Goal: Task Accomplishment & Management: Use online tool/utility

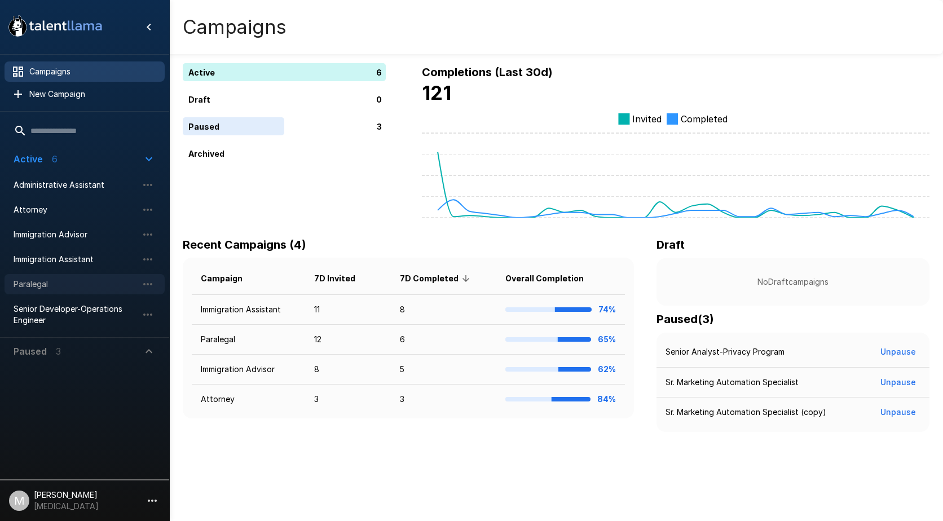
click at [112, 281] on span "Paralegal" at bounding box center [76, 284] width 124 height 11
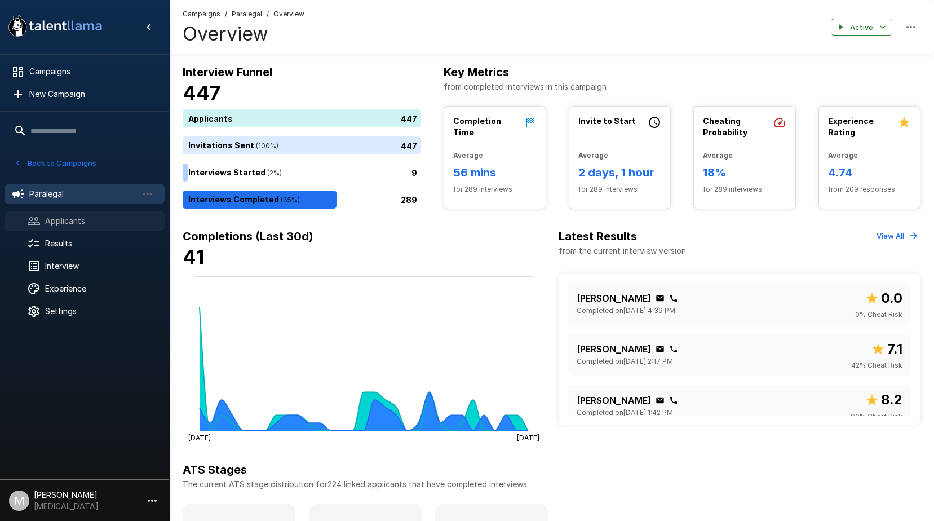
click at [68, 220] on span "Applicants" at bounding box center [100, 220] width 111 height 11
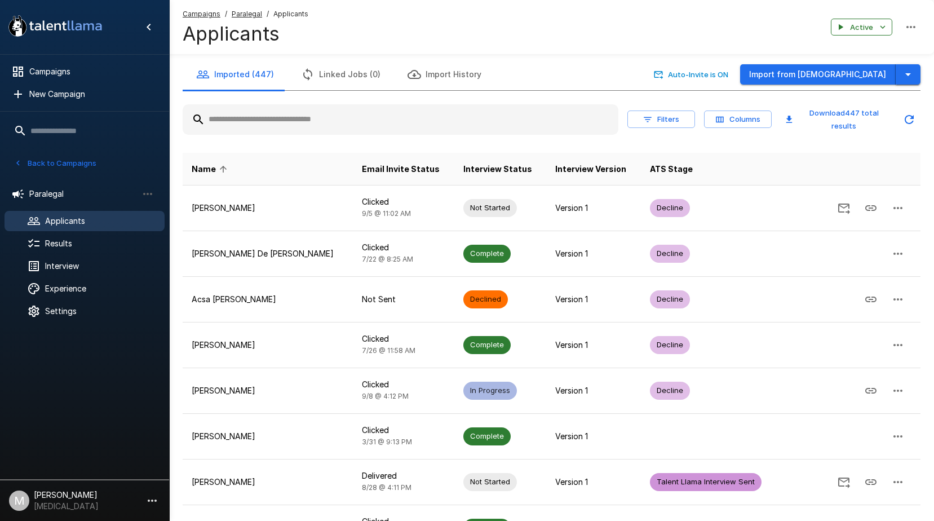
click at [920, 73] on button "button" at bounding box center [908, 74] width 25 height 21
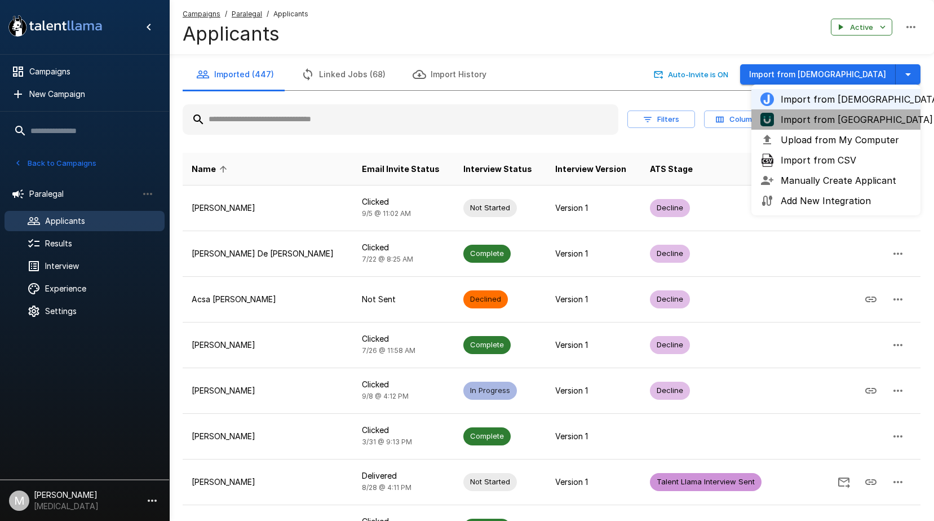
click at [855, 119] on span "Import from UKG" at bounding box center [846, 120] width 131 height 14
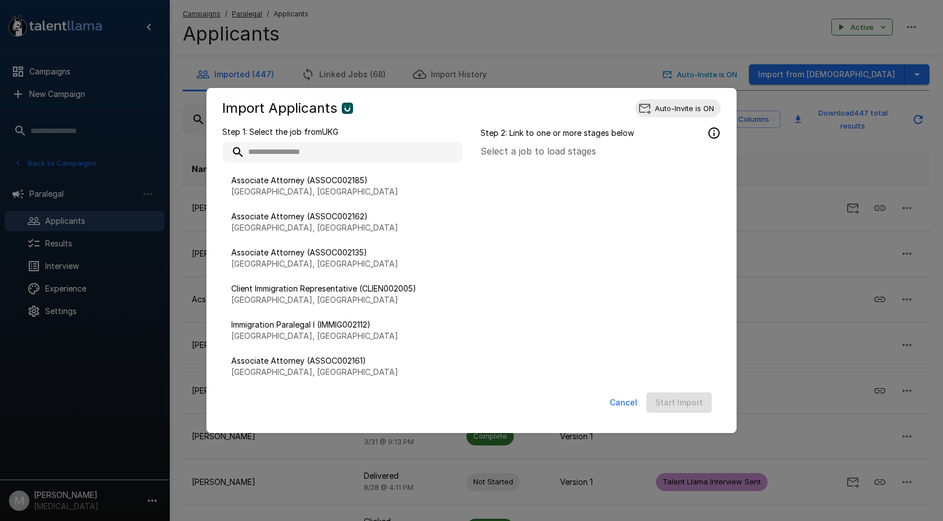
click at [310, 156] on input "text" at bounding box center [342, 152] width 240 height 20
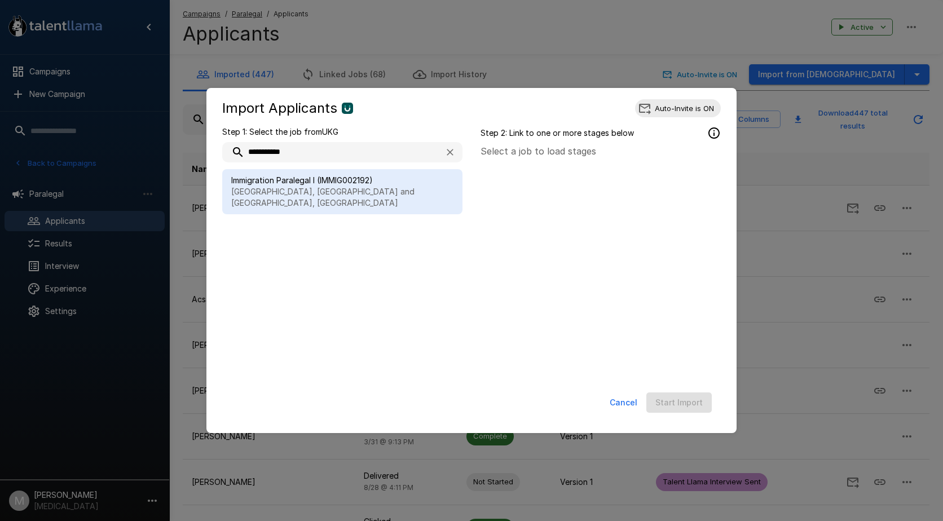
type input "**********"
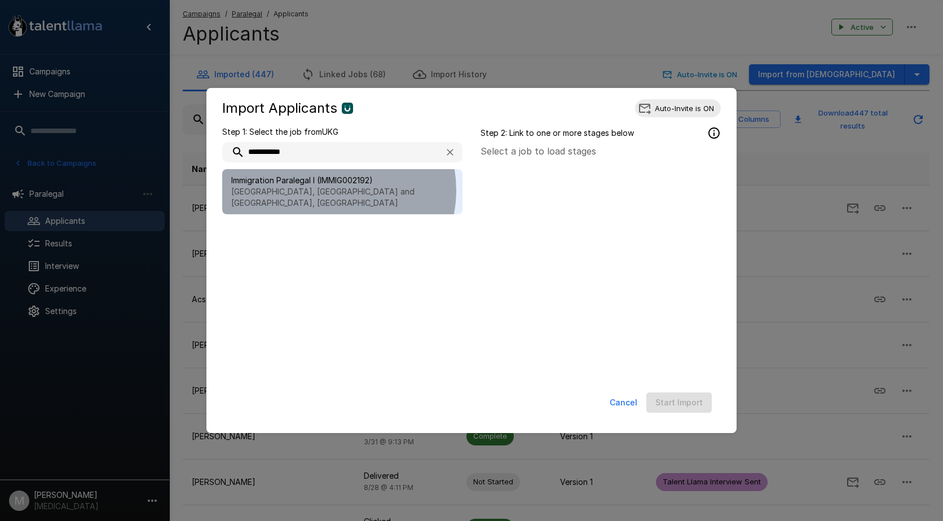
click at [330, 190] on p "Houston, TX and McLean, VA" at bounding box center [342, 197] width 222 height 23
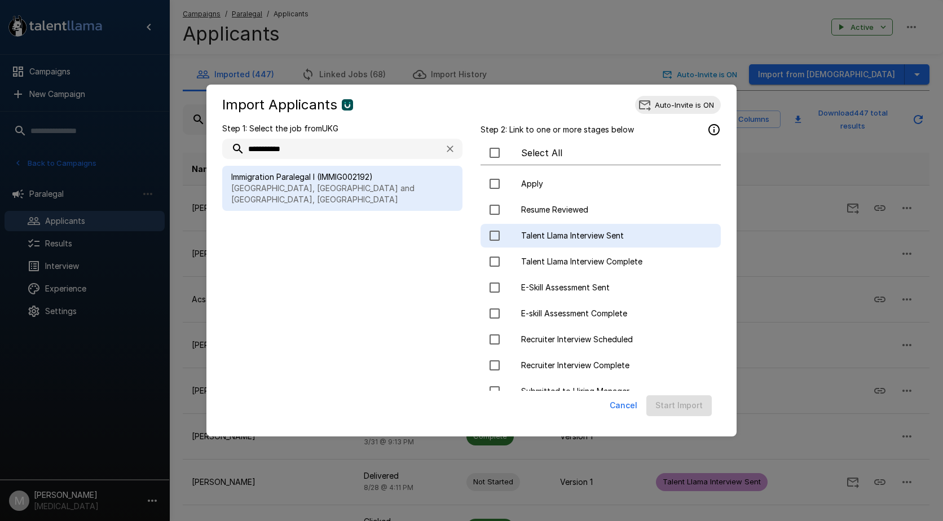
click at [553, 235] on span "Talent Llama Interview Sent" at bounding box center [616, 235] width 191 height 11
click at [671, 409] on button "Start Import" at bounding box center [678, 405] width 65 height 21
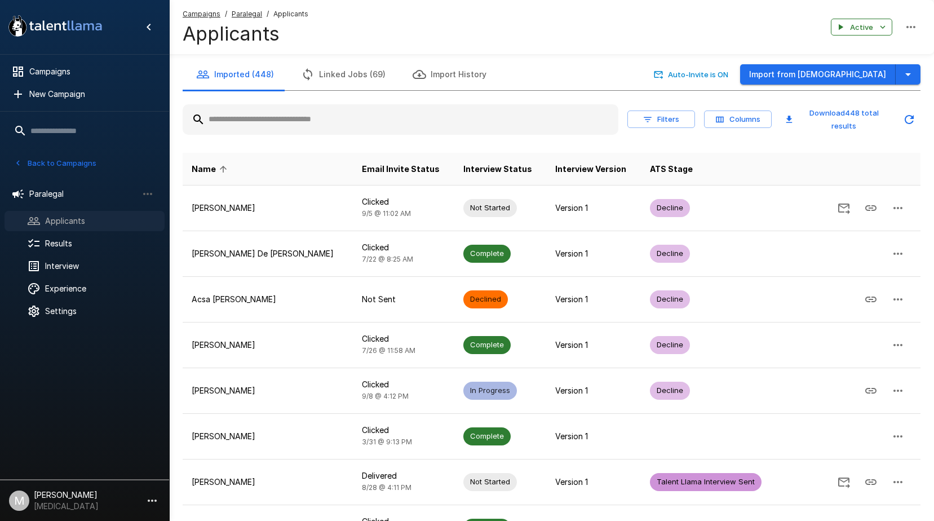
click at [85, 228] on div "Applicants" at bounding box center [85, 221] width 160 height 20
click at [315, 144] on div "Name Email Invite Status Interview Status Interview Version ATS Stage Abigail J…" at bounding box center [552, 412] width 738 height 536
click at [319, 113] on input "text" at bounding box center [401, 119] width 436 height 20
click at [189, 10] on u "Campaigns" at bounding box center [202, 14] width 38 height 8
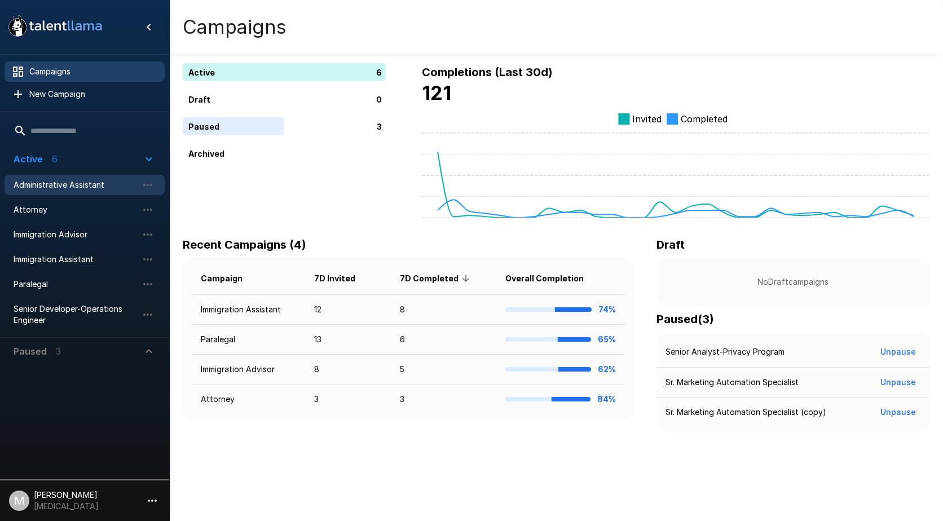
click at [56, 183] on span "Administrative Assistant" at bounding box center [76, 184] width 124 height 11
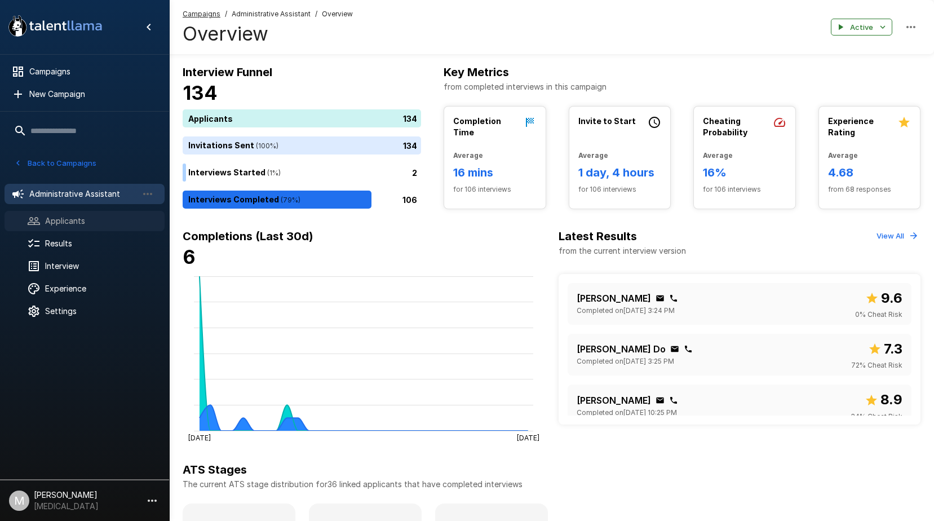
click at [48, 221] on span "Applicants" at bounding box center [100, 220] width 111 height 11
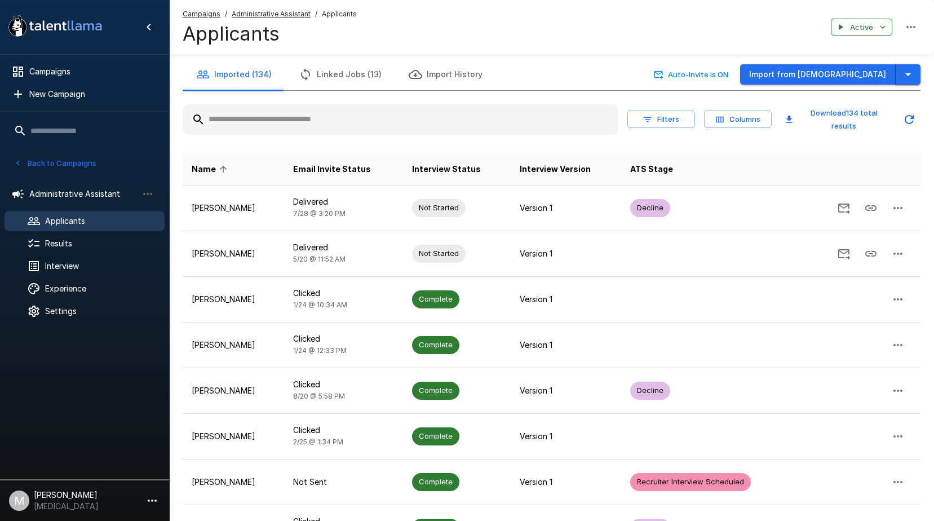
click at [917, 75] on button "button" at bounding box center [908, 74] width 25 height 21
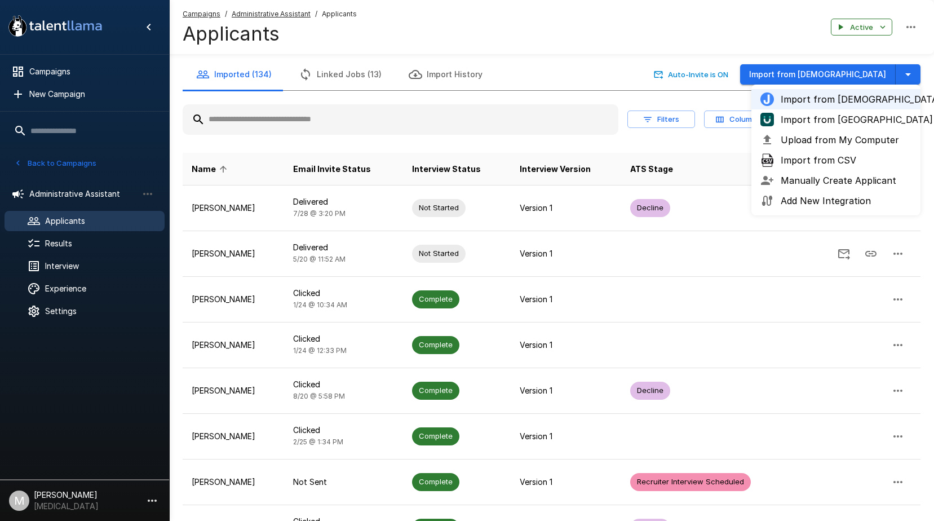
click at [832, 116] on span "Import from UKG" at bounding box center [846, 120] width 131 height 14
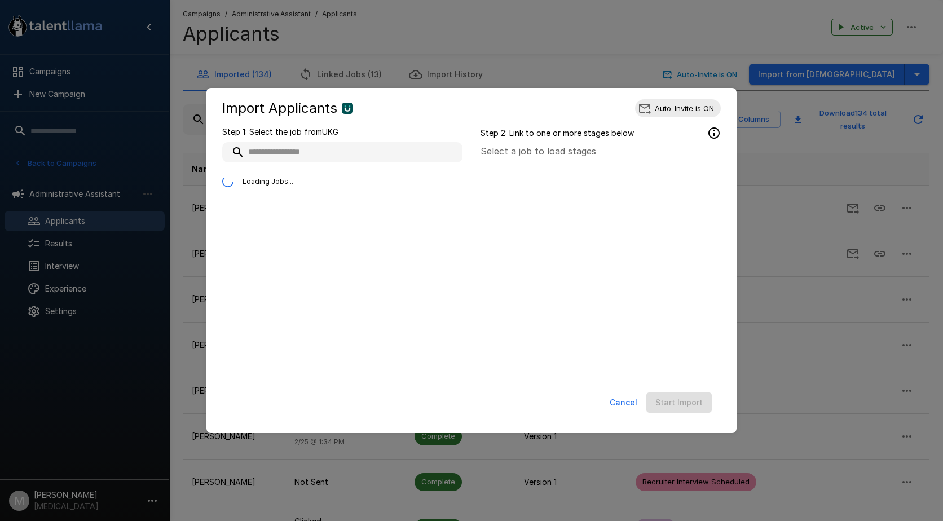
click at [308, 153] on input "text" at bounding box center [342, 152] width 240 height 20
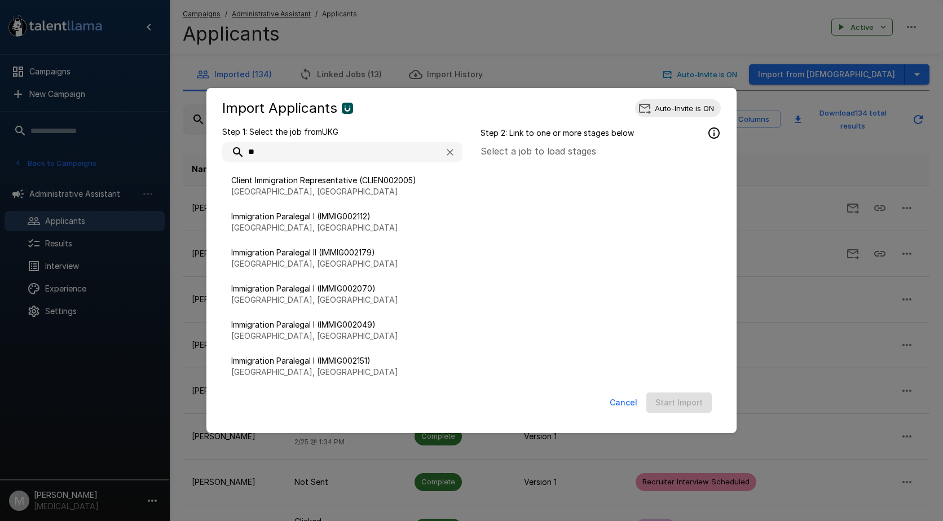
type input "*"
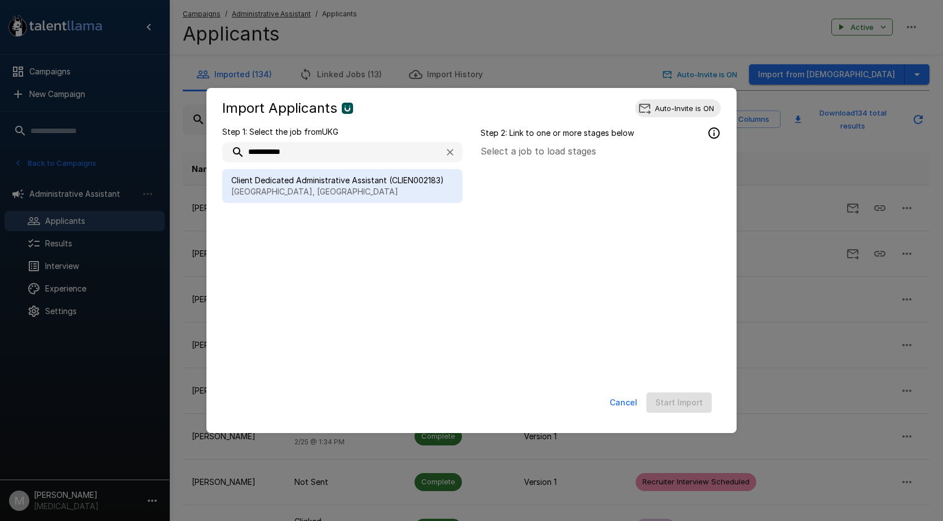
type input "**********"
click at [343, 190] on p "McLean, VA" at bounding box center [342, 191] width 222 height 11
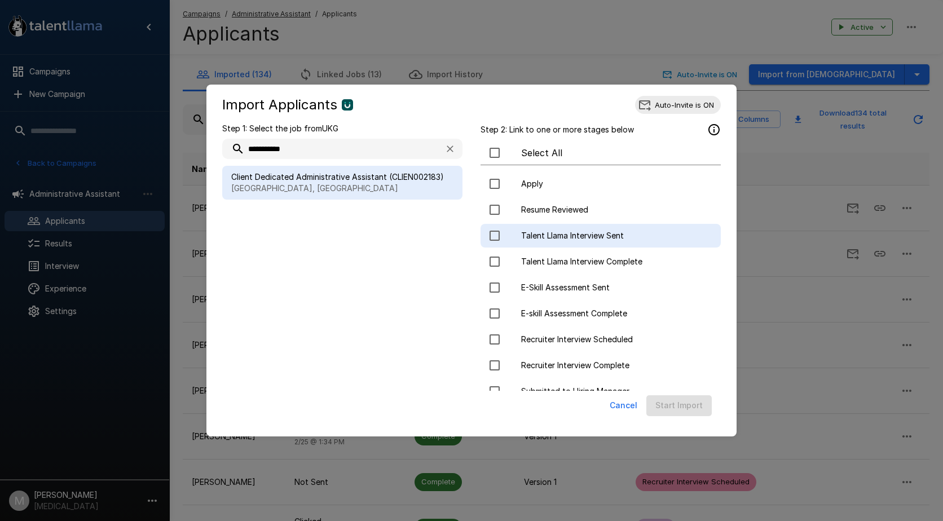
click at [522, 233] on span "Talent Llama Interview Sent" at bounding box center [616, 235] width 191 height 11
click at [684, 405] on button "Start Import" at bounding box center [678, 405] width 65 height 21
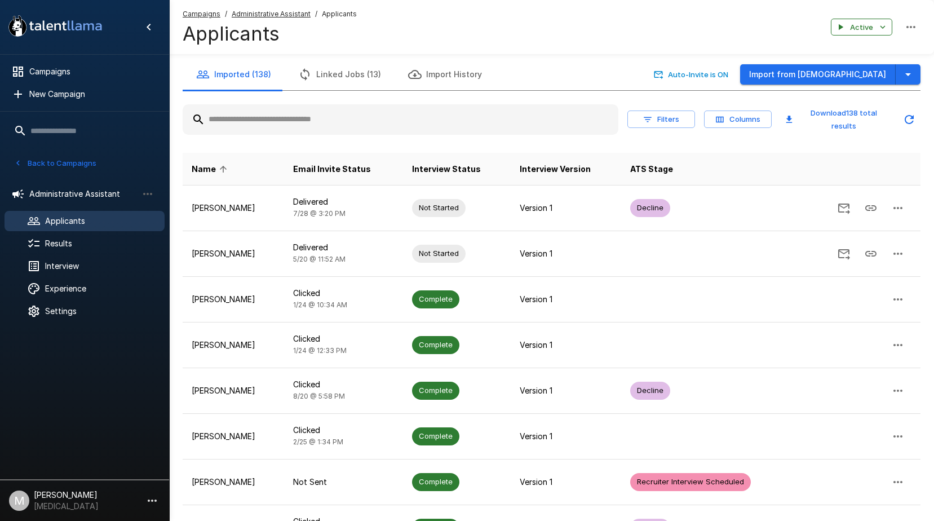
click at [209, 16] on u "Campaigns" at bounding box center [202, 14] width 38 height 8
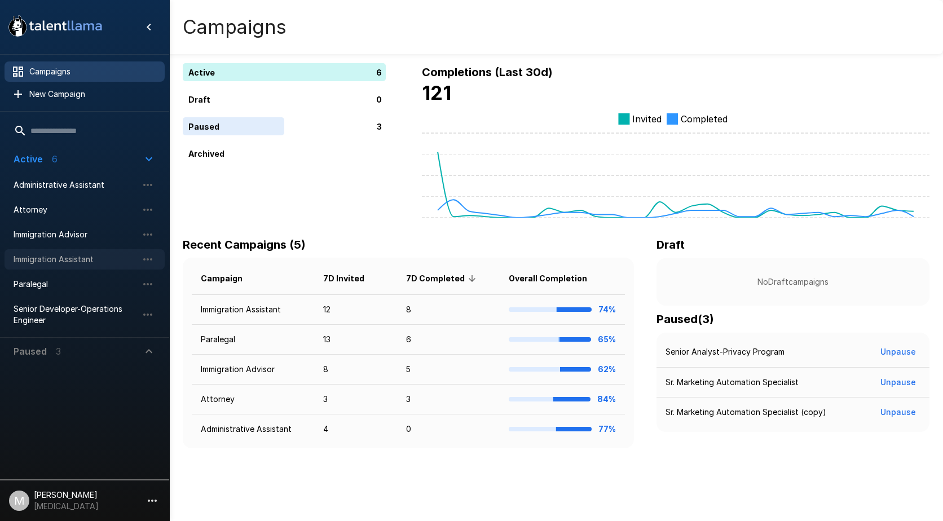
click at [79, 264] on span "Immigration Assistant" at bounding box center [76, 259] width 124 height 11
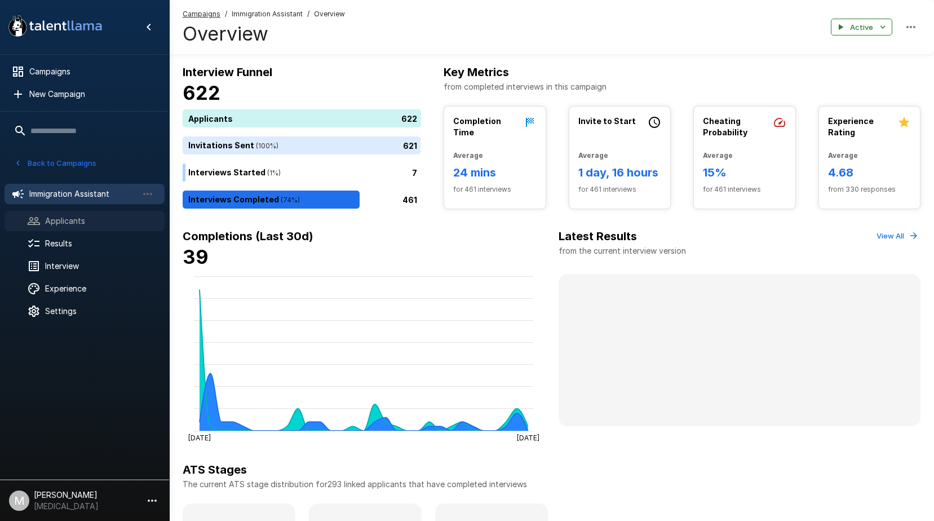
click at [74, 225] on span "Applicants" at bounding box center [100, 220] width 111 height 11
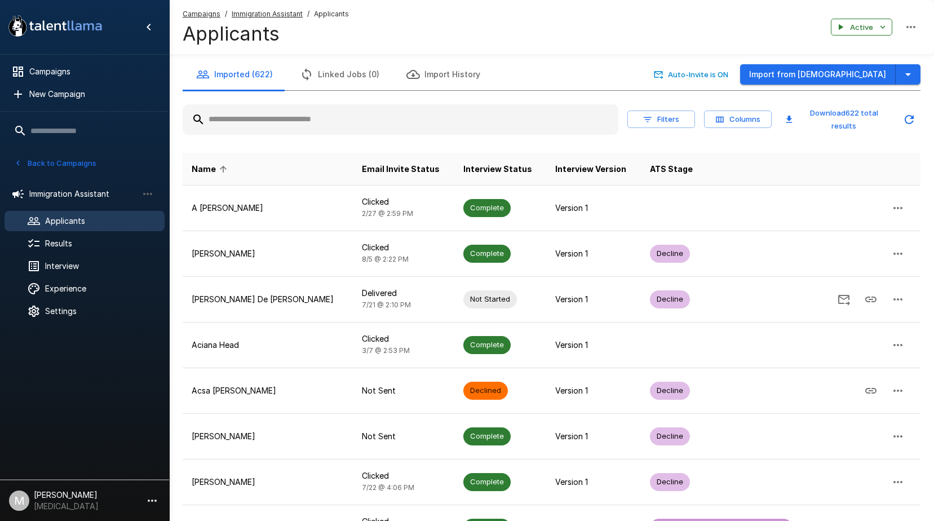
click at [280, 130] on div at bounding box center [401, 119] width 436 height 30
click at [277, 116] on input "text" at bounding box center [401, 119] width 436 height 20
click at [920, 73] on div "Imported (622) Linked Jobs (61) Import History Auto-Invite is ON Import from Jo…" at bounding box center [551, 369] width 765 height 621
click at [912, 75] on icon "button" at bounding box center [908, 75] width 14 height 14
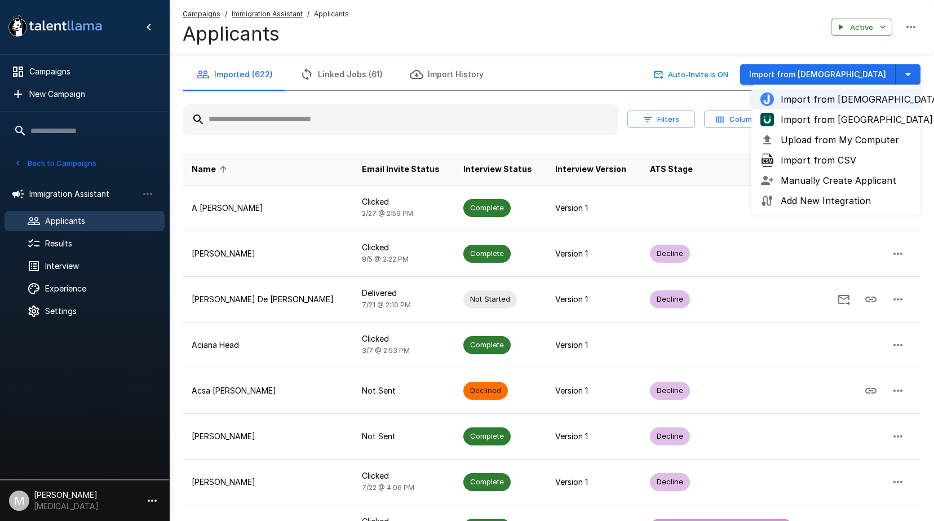
click at [847, 123] on span "Import from UKG" at bounding box center [846, 120] width 131 height 14
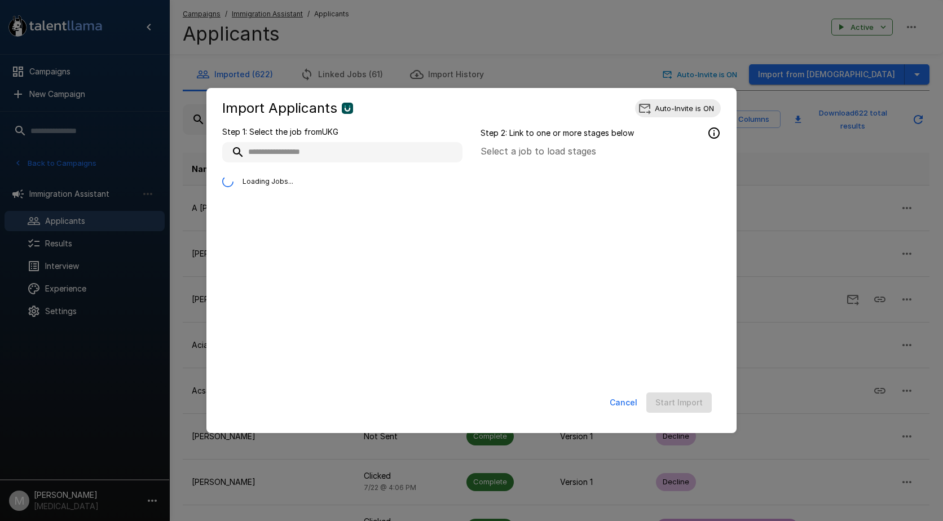
click at [405, 162] on ul "Loading Jobs..." at bounding box center [342, 176] width 240 height 29
click at [406, 153] on input "text" at bounding box center [342, 152] width 240 height 20
type input "**********"
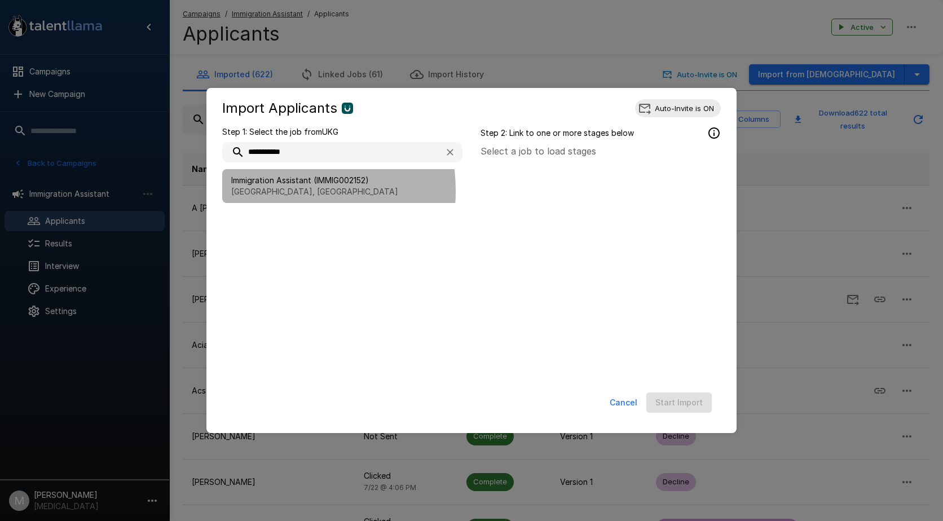
click at [270, 191] on p "Richardson, TX" at bounding box center [342, 191] width 222 height 11
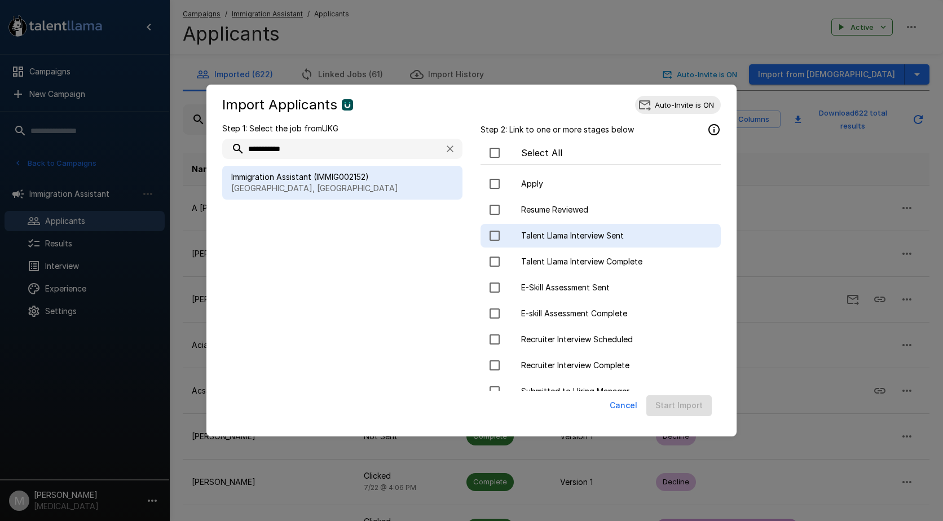
click at [547, 238] on span "Talent Llama Interview Sent" at bounding box center [616, 235] width 191 height 11
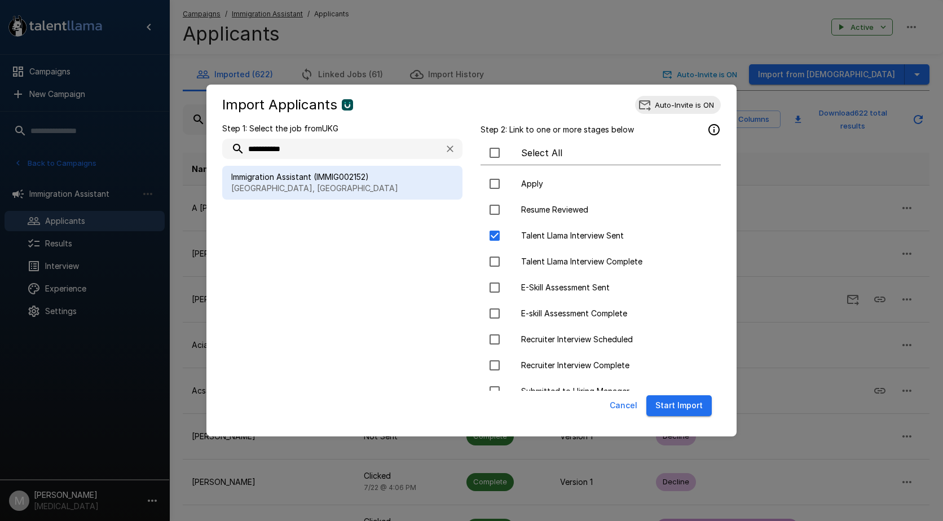
click at [679, 400] on button "Start Import" at bounding box center [678, 405] width 65 height 21
